Goal: Task Accomplishment & Management: Use online tool/utility

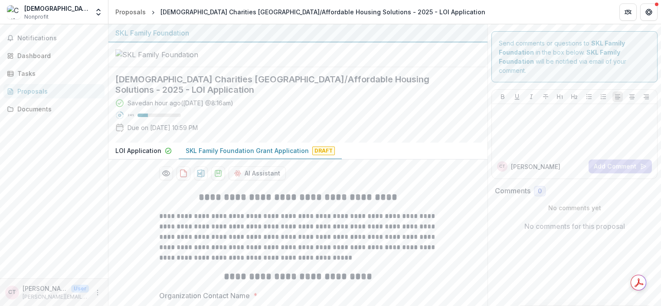
click at [437, 136] on div "Saved an hour ago ( [DATE] @ 8:16am ) 24 % Due on [DATE] 10:59 PM" at bounding box center [290, 116] width 351 height 37
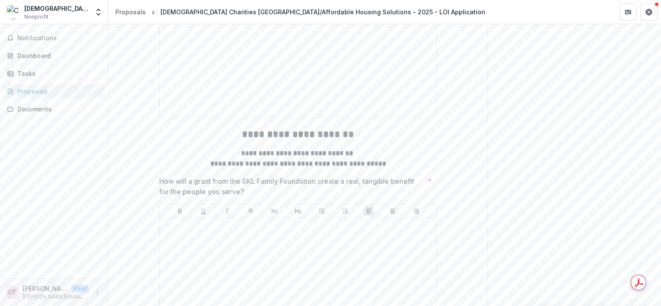
scroll to position [1387, 0]
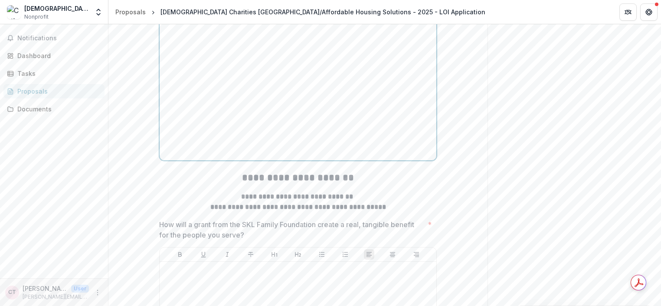
click at [198, 36] on p at bounding box center [298, 32] width 270 height 10
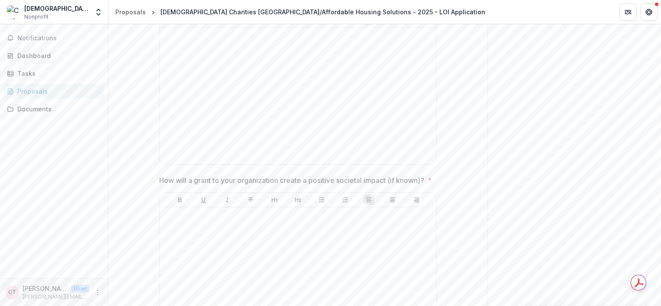
scroll to position [1783, 0]
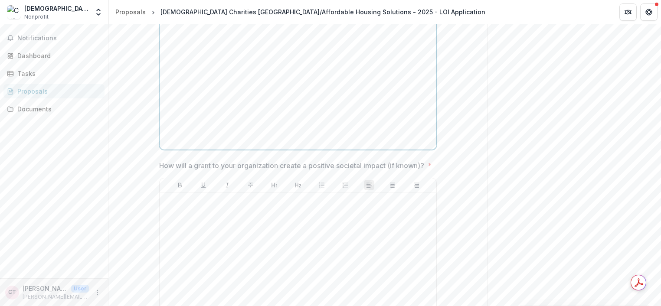
click at [184, 26] on p at bounding box center [298, 21] width 270 height 10
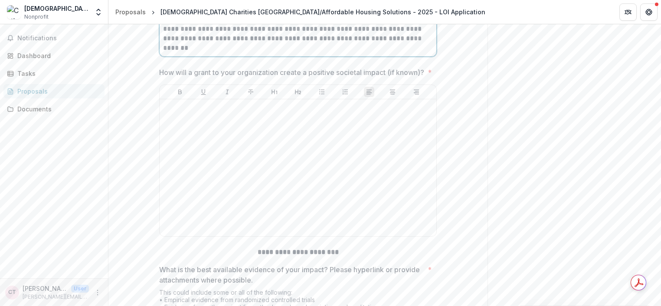
scroll to position [2114, 0]
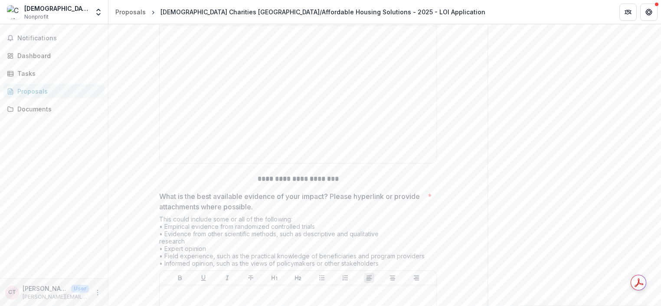
scroll to position [2157, 0]
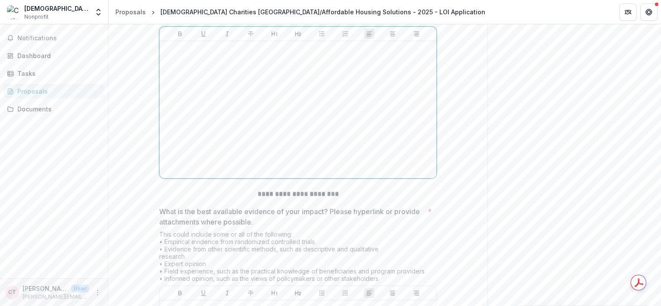
click at [178, 117] on div at bounding box center [298, 110] width 270 height 130
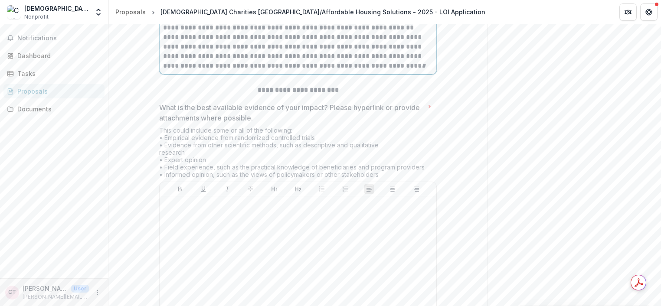
scroll to position [2561, 0]
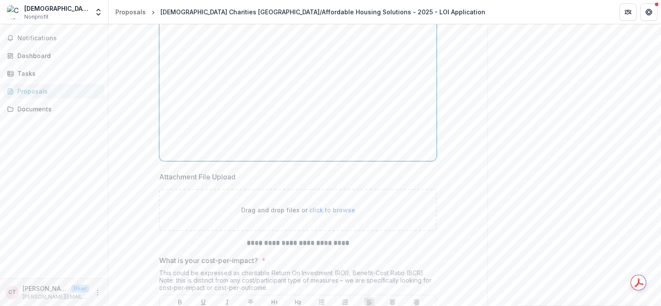
click at [173, 37] on p at bounding box center [298, 32] width 270 height 10
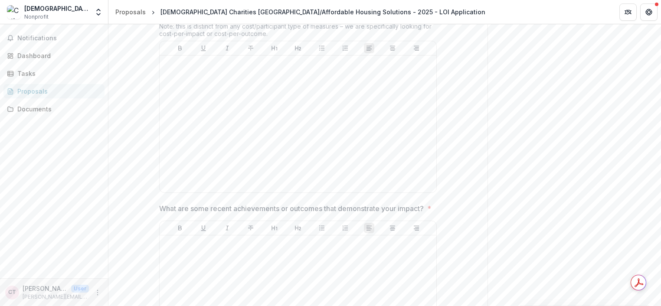
scroll to position [2985, 0]
click at [197, 128] on div at bounding box center [298, 119] width 270 height 130
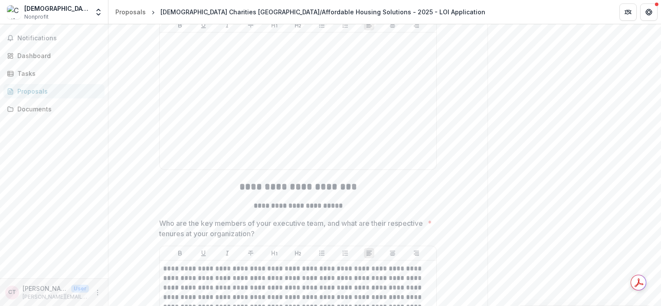
scroll to position [3340, 0]
click at [173, 114] on div at bounding box center [298, 101] width 270 height 130
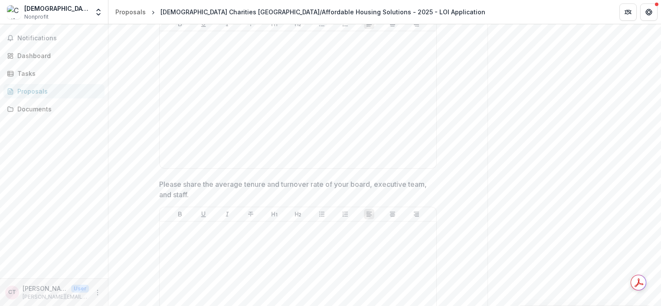
scroll to position [4129, 0]
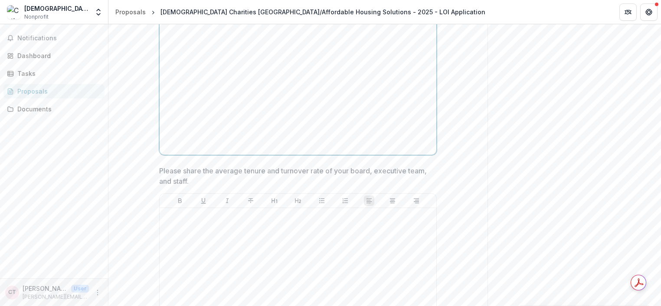
click at [187, 31] on p at bounding box center [298, 26] width 270 height 10
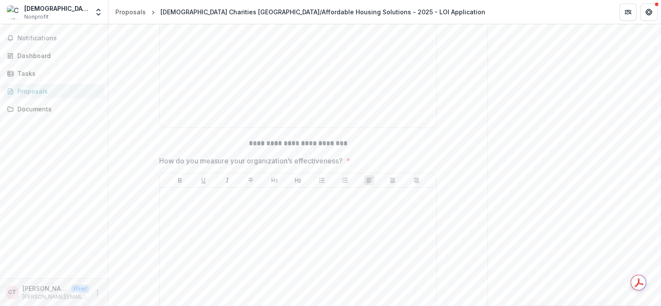
scroll to position [4368, 0]
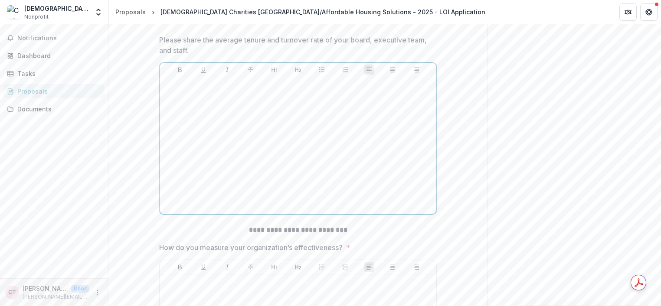
click at [180, 90] on p at bounding box center [298, 86] width 270 height 10
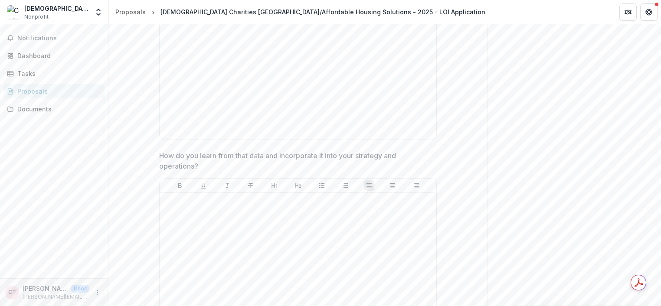
scroll to position [4705, 0]
click at [172, 11] on p at bounding box center [298, 6] width 270 height 10
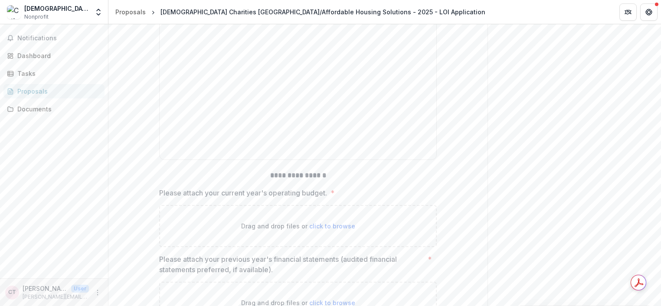
scroll to position [4879, 0]
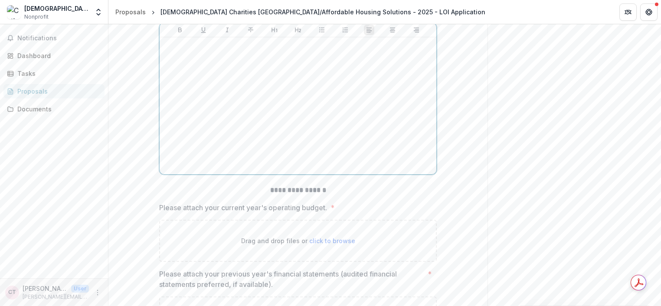
click at [210, 118] on div at bounding box center [298, 106] width 270 height 130
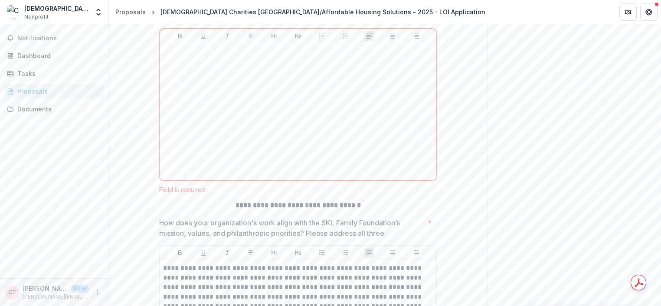
scroll to position [1136, 0]
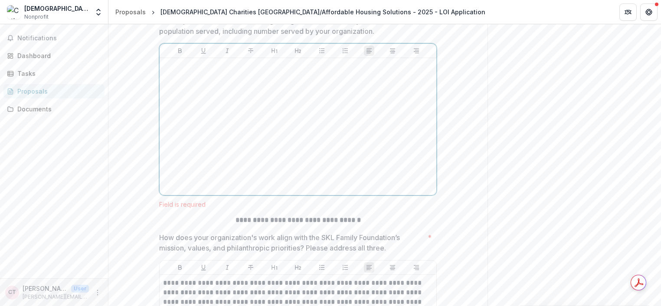
click at [163, 71] on p at bounding box center [298, 67] width 270 height 10
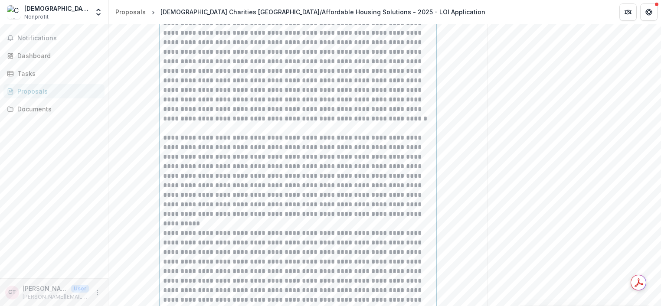
scroll to position [1064, 0]
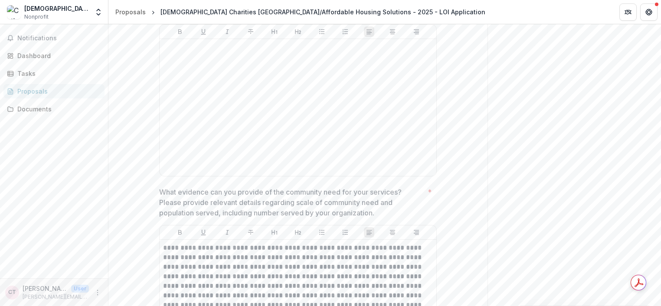
scroll to position [934, 0]
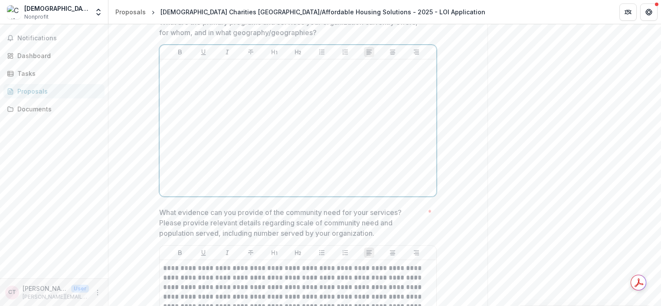
click at [184, 124] on div at bounding box center [298, 128] width 270 height 130
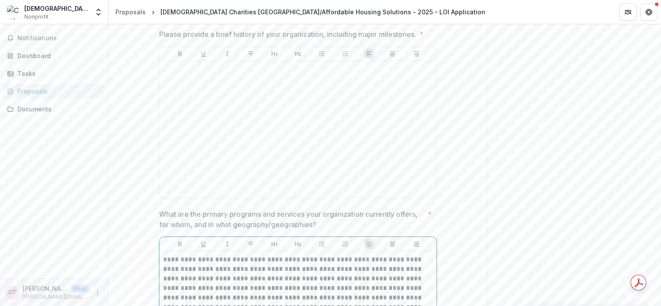
scroll to position [711, 0]
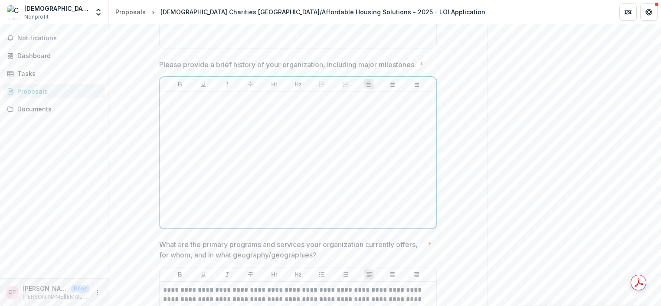
click at [209, 104] on p at bounding box center [298, 100] width 270 height 10
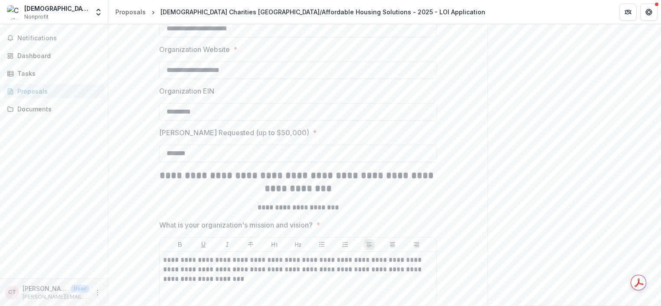
scroll to position [382, 0]
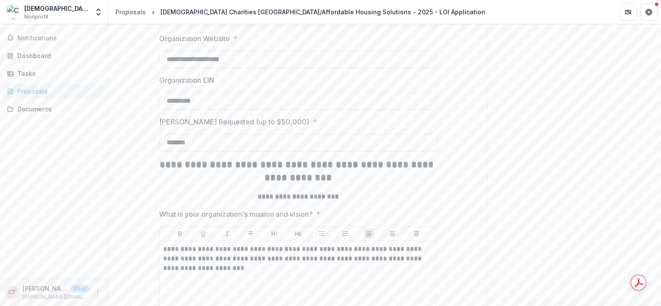
click at [173, 151] on input "*******" at bounding box center [297, 142] width 277 height 17
type input "*******"
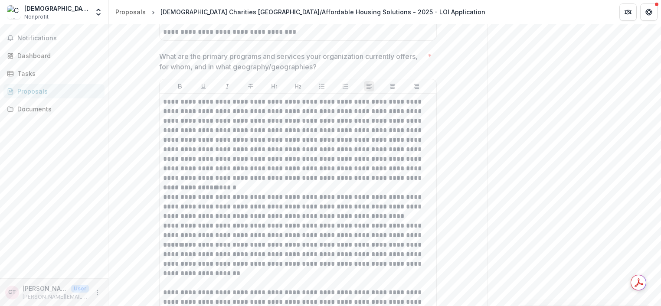
scroll to position [1075, 0]
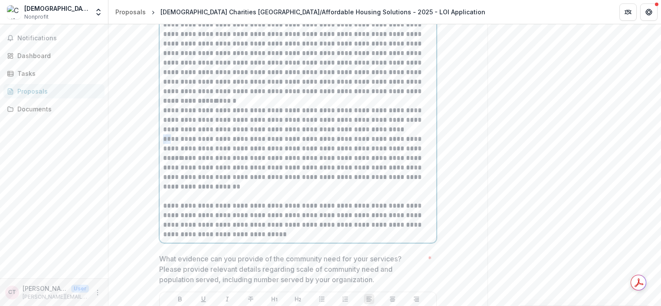
drag, startPoint x: 168, startPoint y: 189, endPoint x: 160, endPoint y: 189, distance: 8.2
click at [160, 189] on div "**********" at bounding box center [298, 125] width 277 height 236
click at [235, 153] on p "**********" at bounding box center [298, 143] width 270 height 19
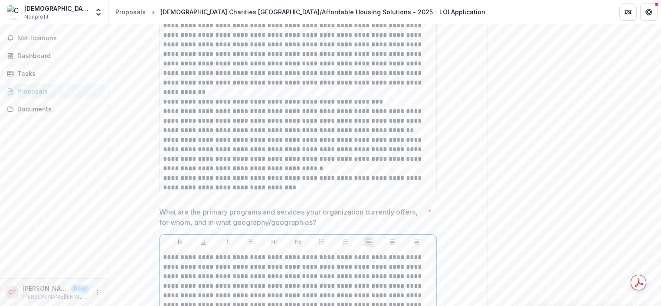
scroll to position [815, 0]
